Goal: Check status: Check status

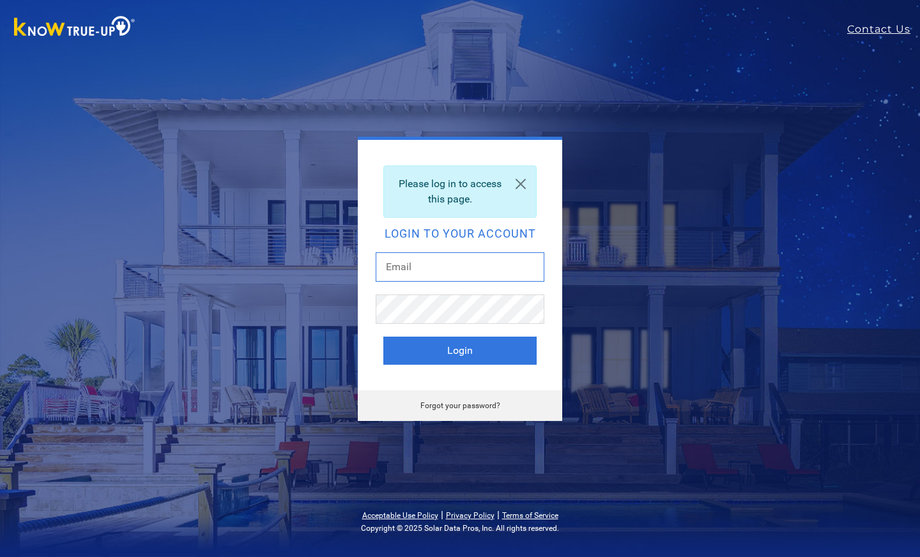
click at [422, 267] on input "text" at bounding box center [460, 266] width 169 height 29
type input "[EMAIL_ADDRESS][DOMAIN_NAME]"
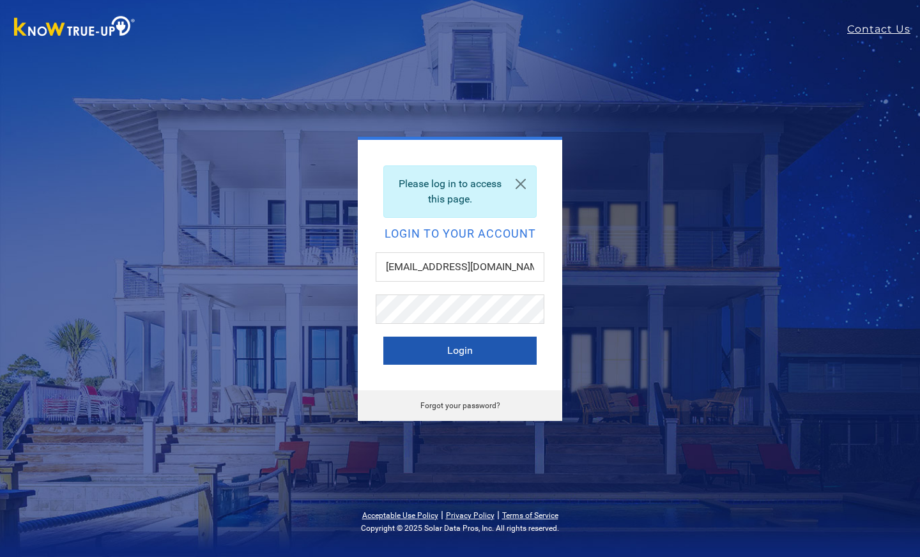
click at [457, 353] on button "Login" at bounding box center [459, 351] width 153 height 28
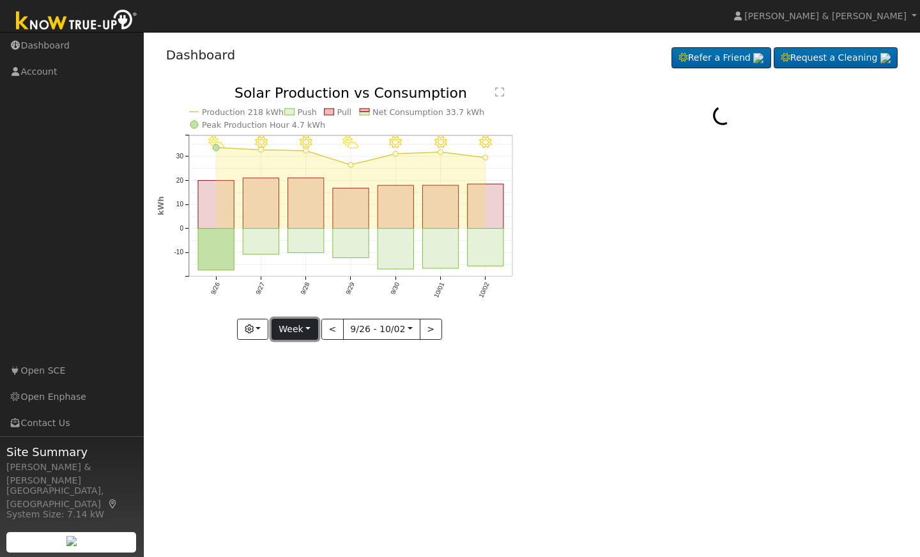
click at [300, 331] on button "Week" at bounding box center [295, 330] width 47 height 22
click at [300, 390] on link "Month" at bounding box center [316, 392] width 89 height 18
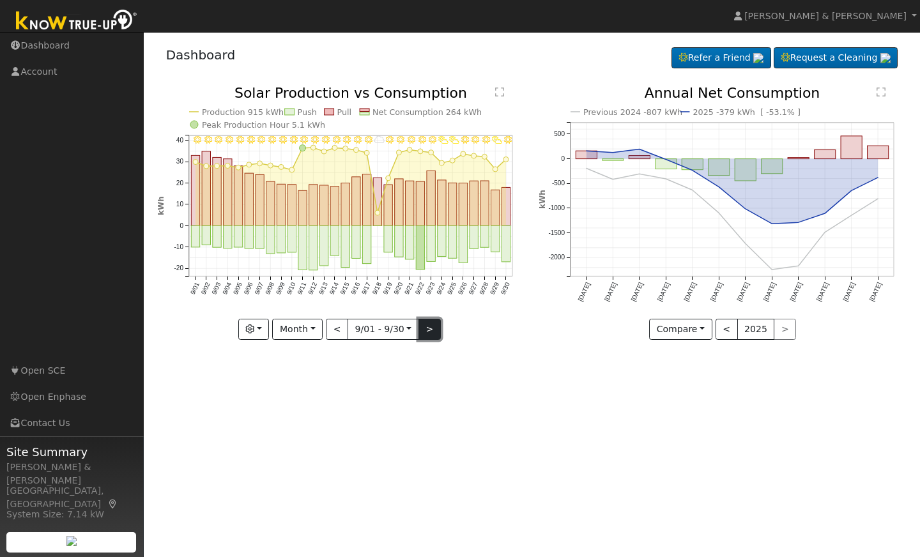
click at [431, 330] on button ">" at bounding box center [430, 330] width 22 height 22
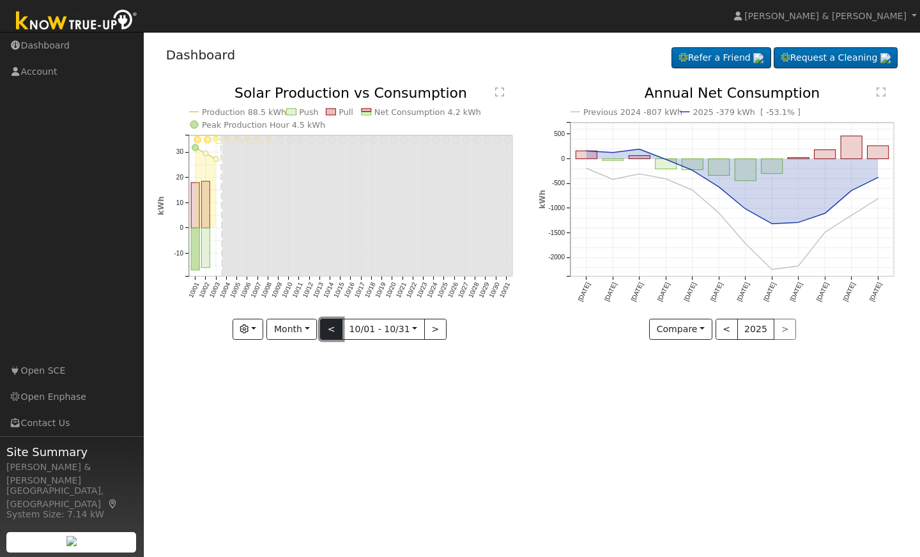
click at [334, 327] on button "<" at bounding box center [331, 330] width 22 height 22
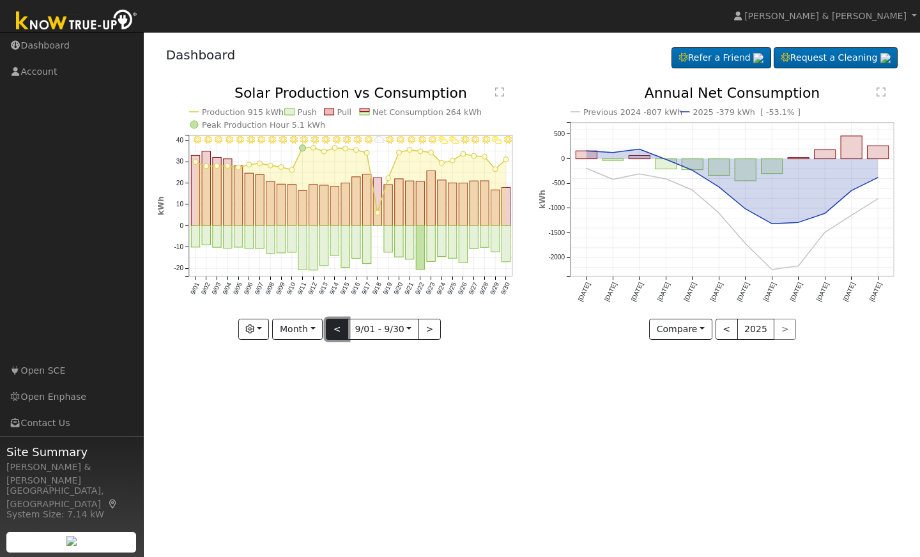
click at [334, 327] on button "<" at bounding box center [337, 330] width 22 height 22
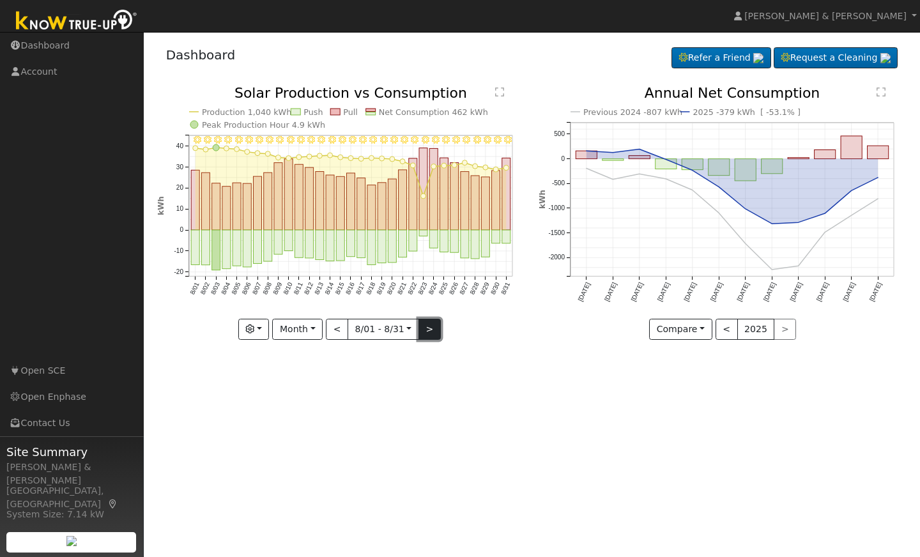
click at [424, 327] on button ">" at bounding box center [430, 330] width 22 height 22
type input "2025-09-01"
